Goal: Information Seeking & Learning: Learn about a topic

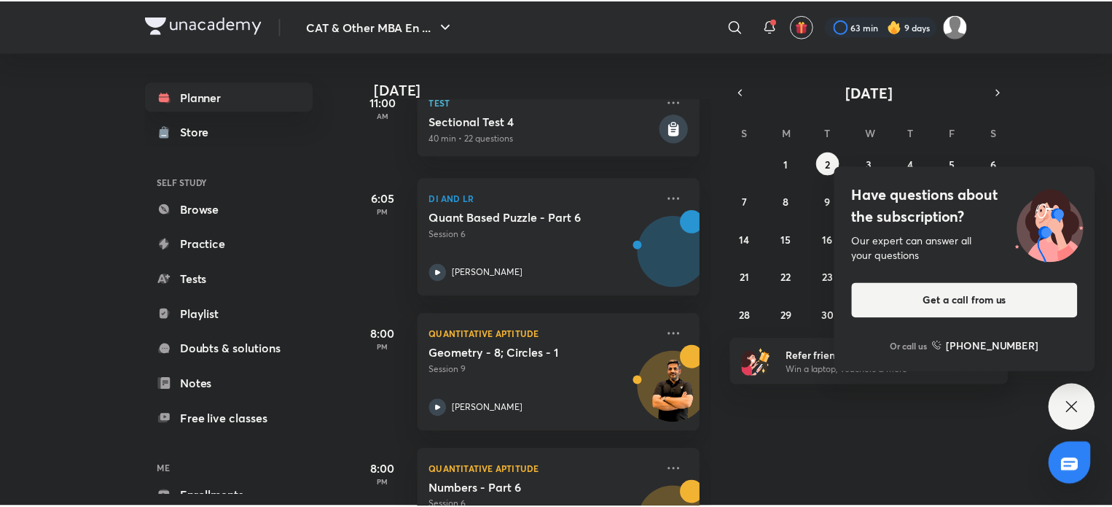
scroll to position [726, 0]
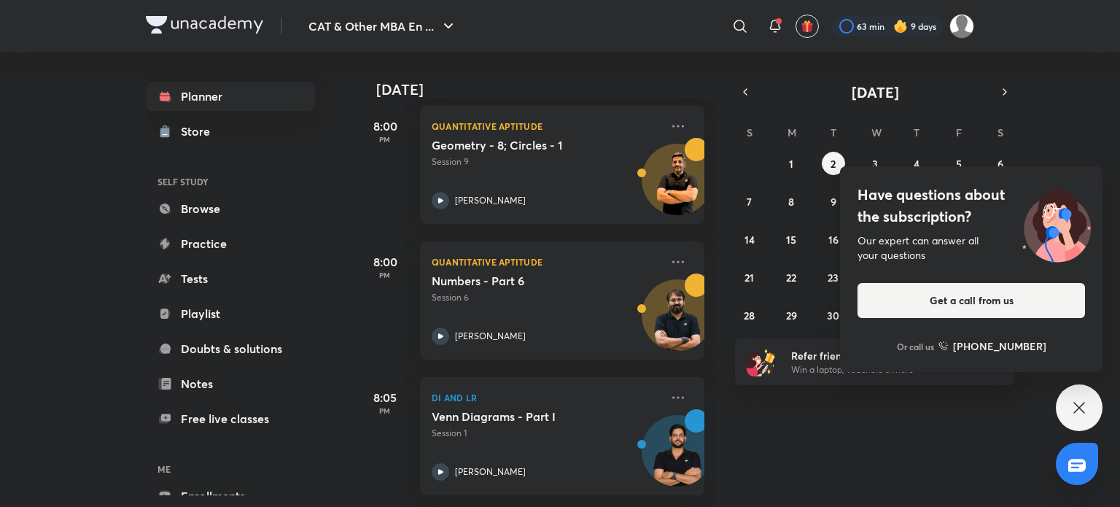
click at [216, 224] on div "Planner Store SELF STUDY Browse Practice Tests Playlist Doubts & solutions Note…" at bounding box center [230, 314] width 169 height 464
click at [221, 206] on link "Browse" at bounding box center [230, 208] width 169 height 29
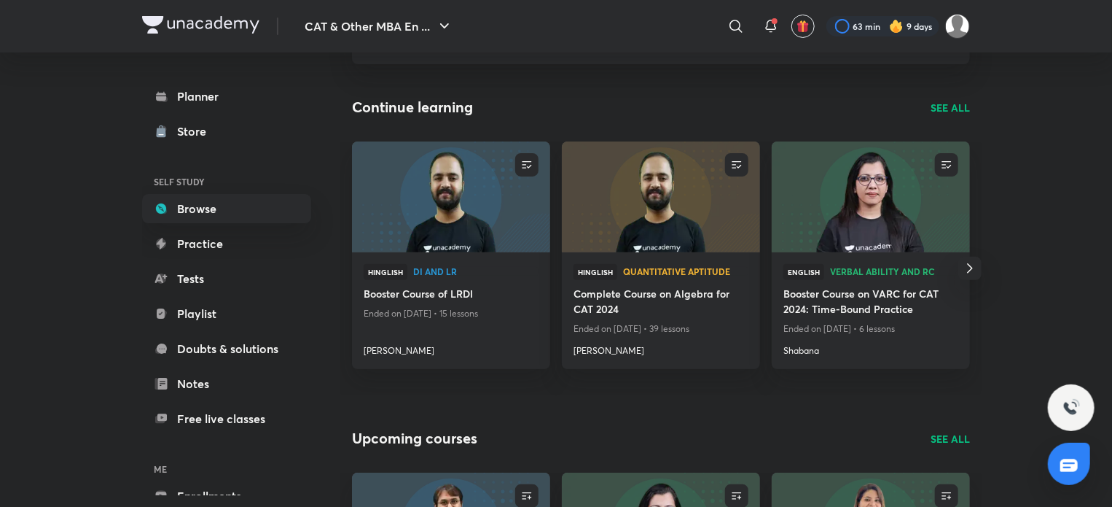
scroll to position [137, 0]
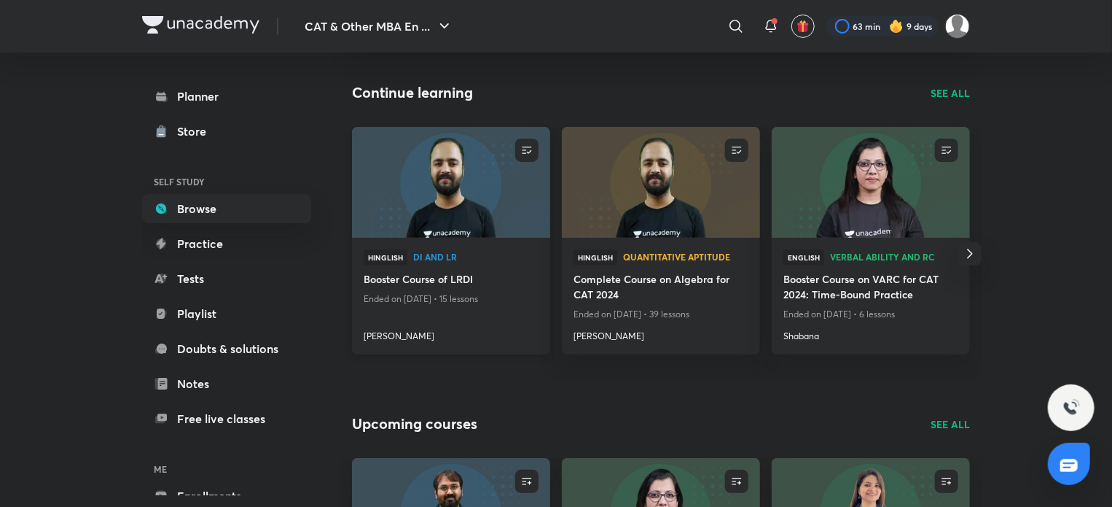
click at [429, 202] on img at bounding box center [451, 181] width 202 height 113
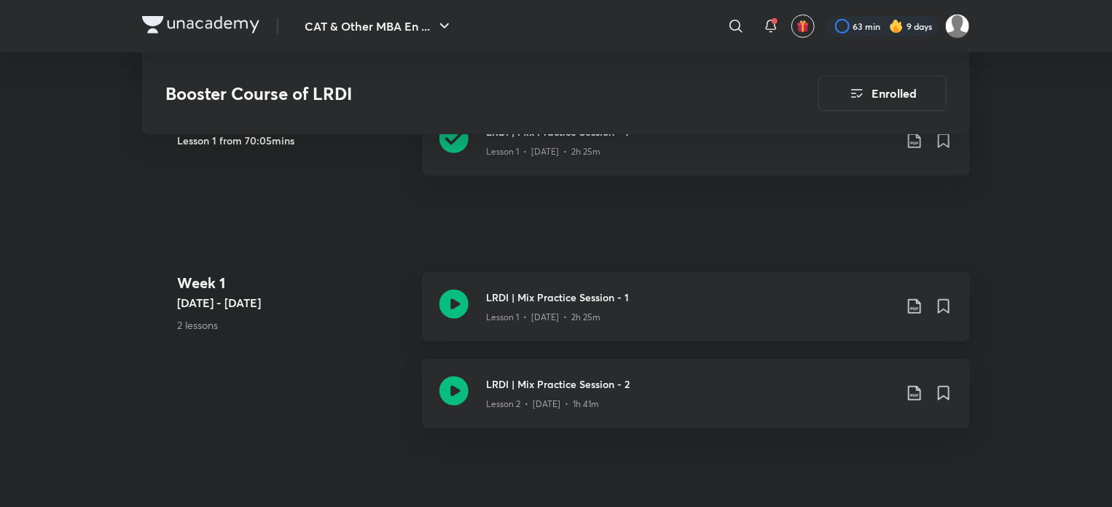
scroll to position [450, 0]
click at [451, 136] on icon at bounding box center [453, 136] width 29 height 29
